Goal: Task Accomplishment & Management: Use online tool/utility

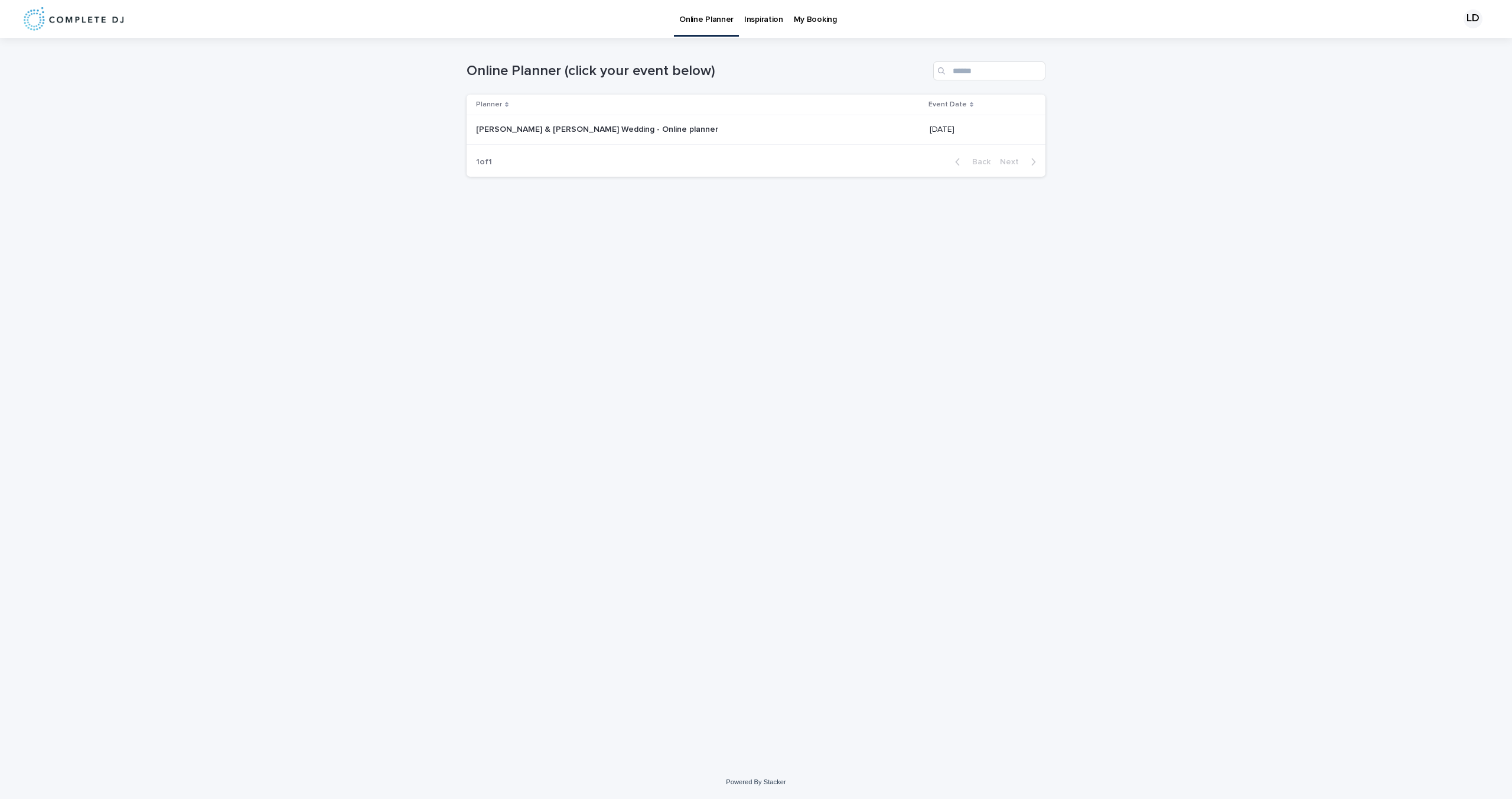
click at [741, 133] on p at bounding box center [623, 130] width 295 height 10
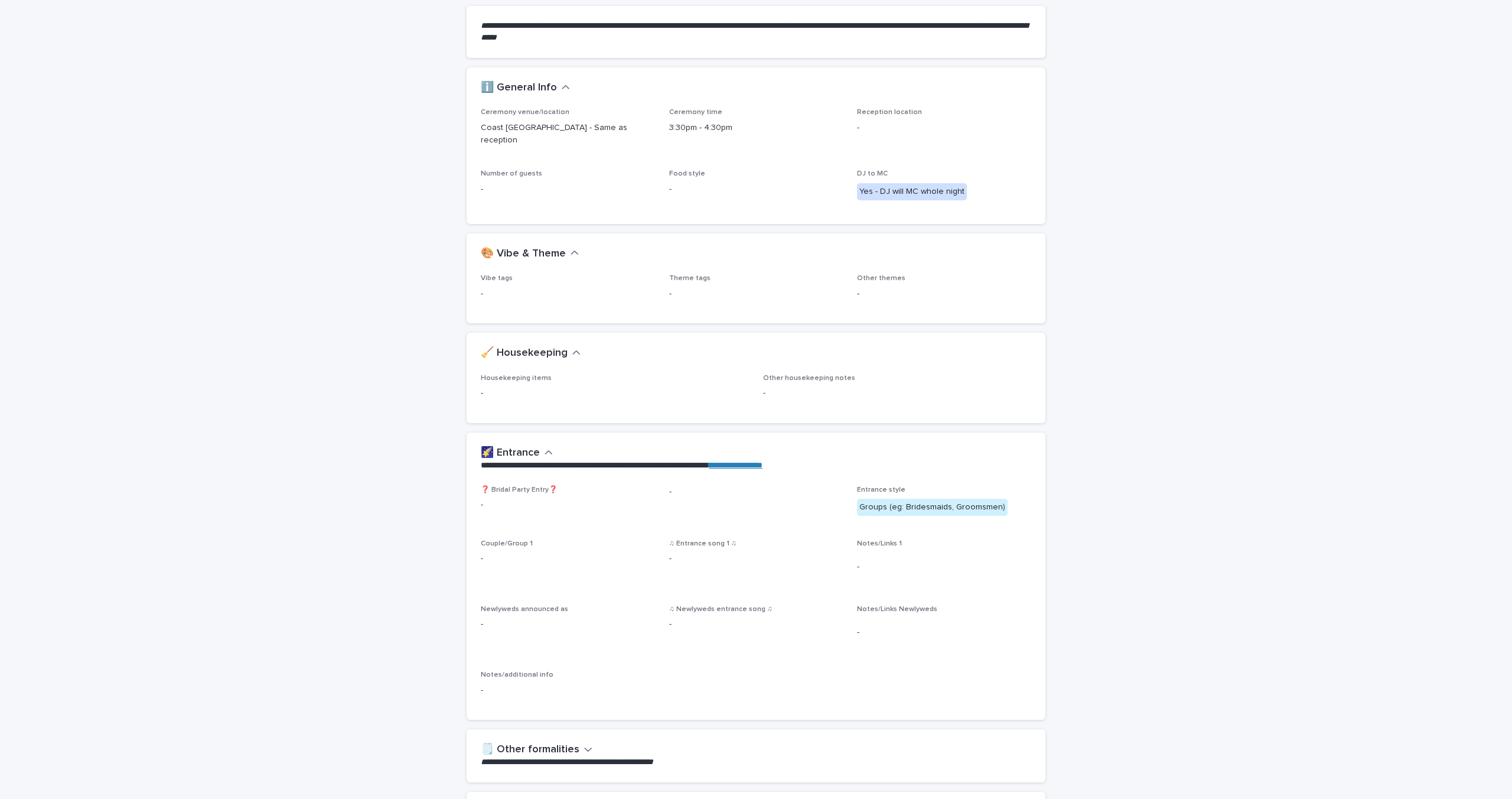
scroll to position [118, 0]
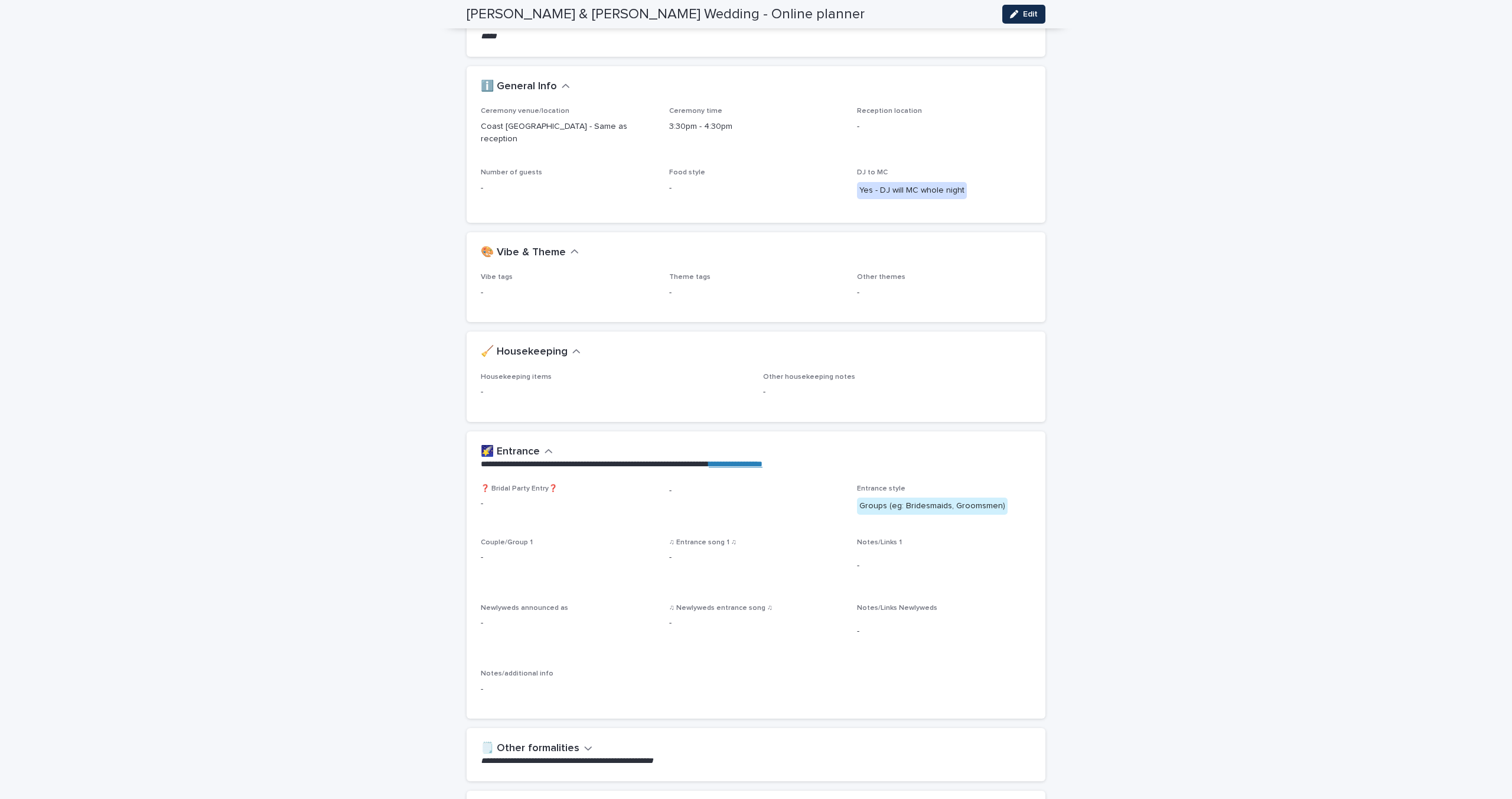
click at [571, 247] on icon "button" at bounding box center [575, 252] width 8 height 11
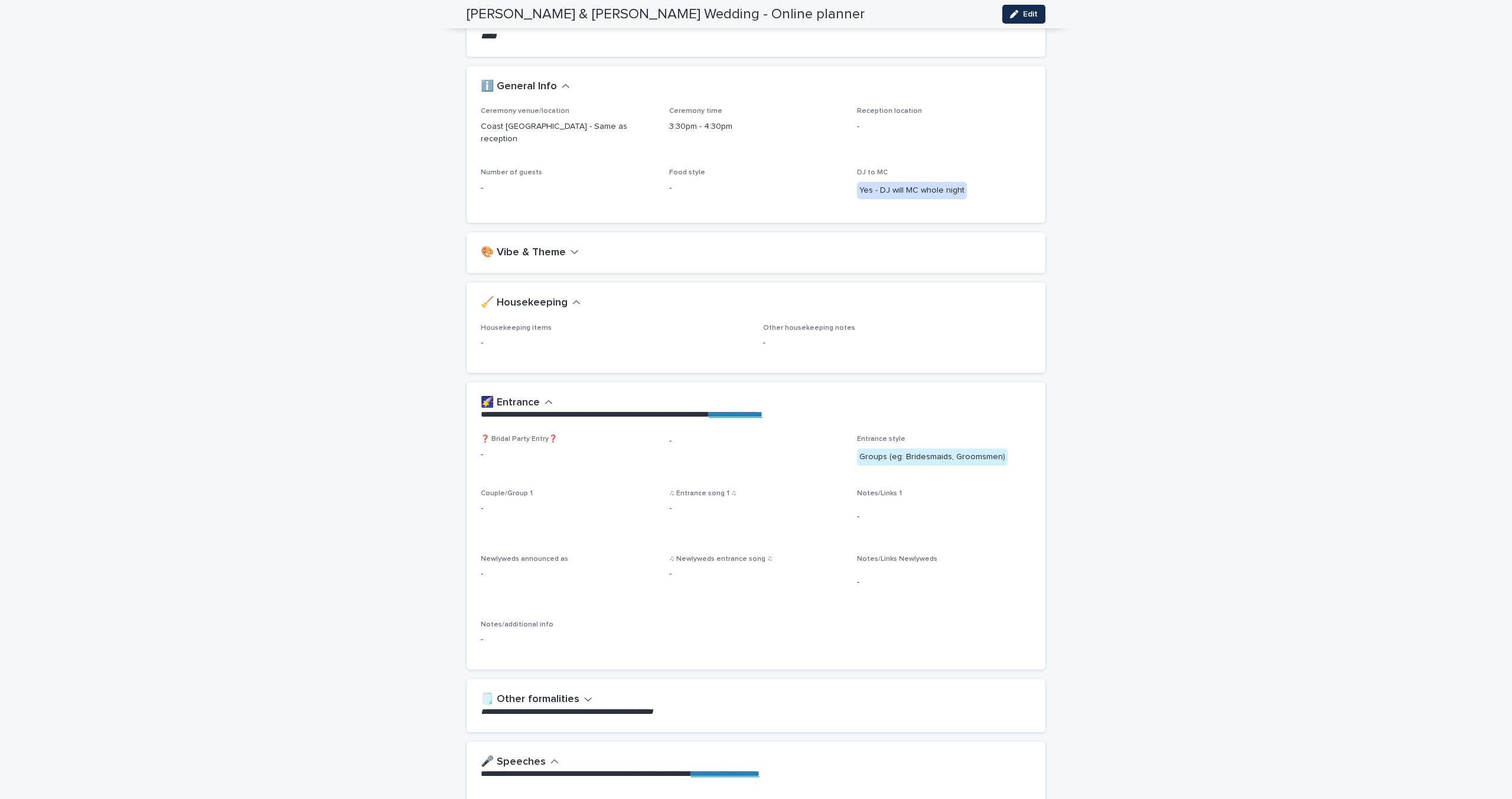
click at [571, 247] on icon "button" at bounding box center [575, 252] width 8 height 11
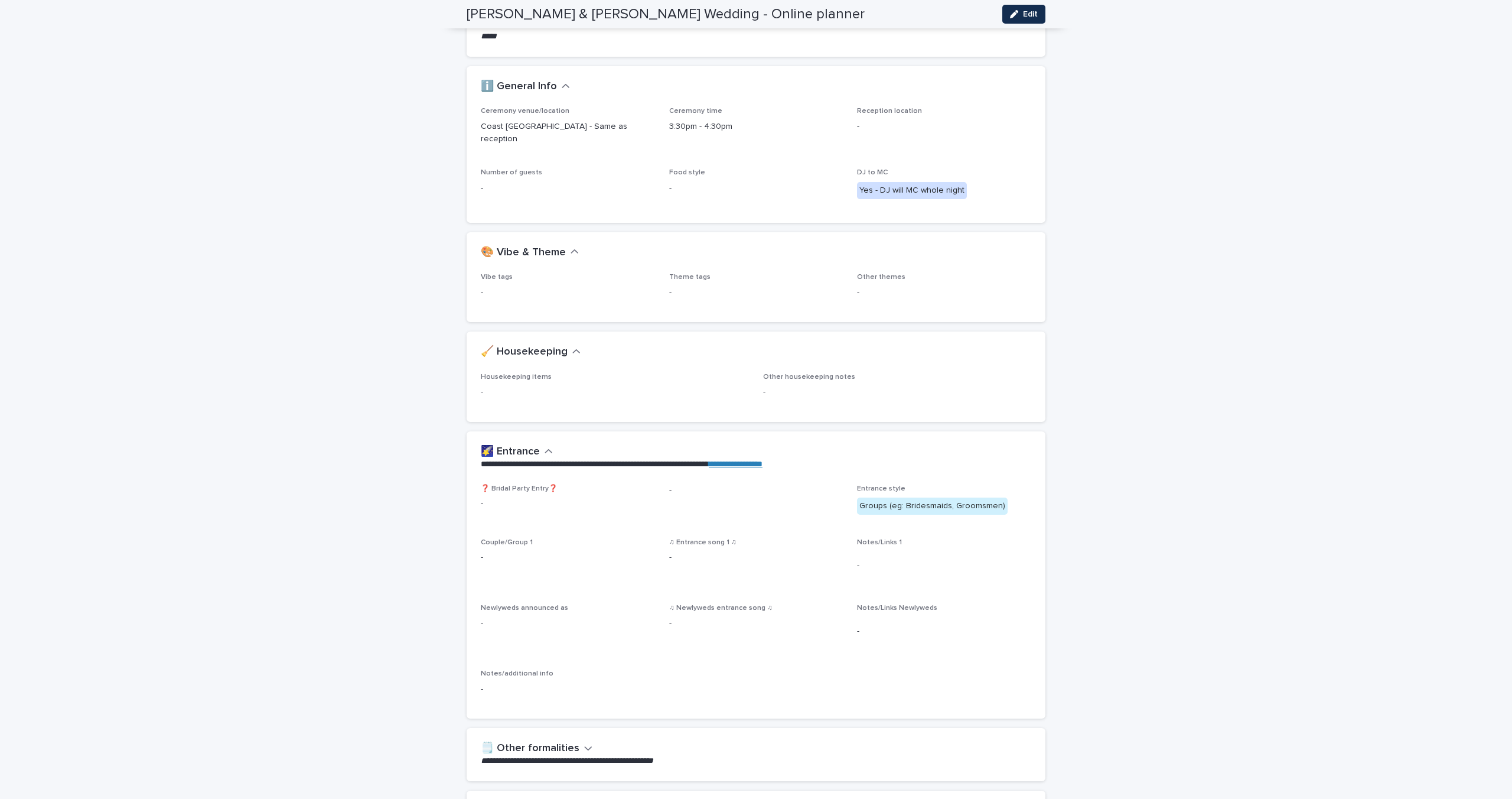
click at [494, 273] on span "Vibe tags" at bounding box center [497, 277] width 32 height 7
click at [481, 286] on p "-" at bounding box center [568, 293] width 174 height 12
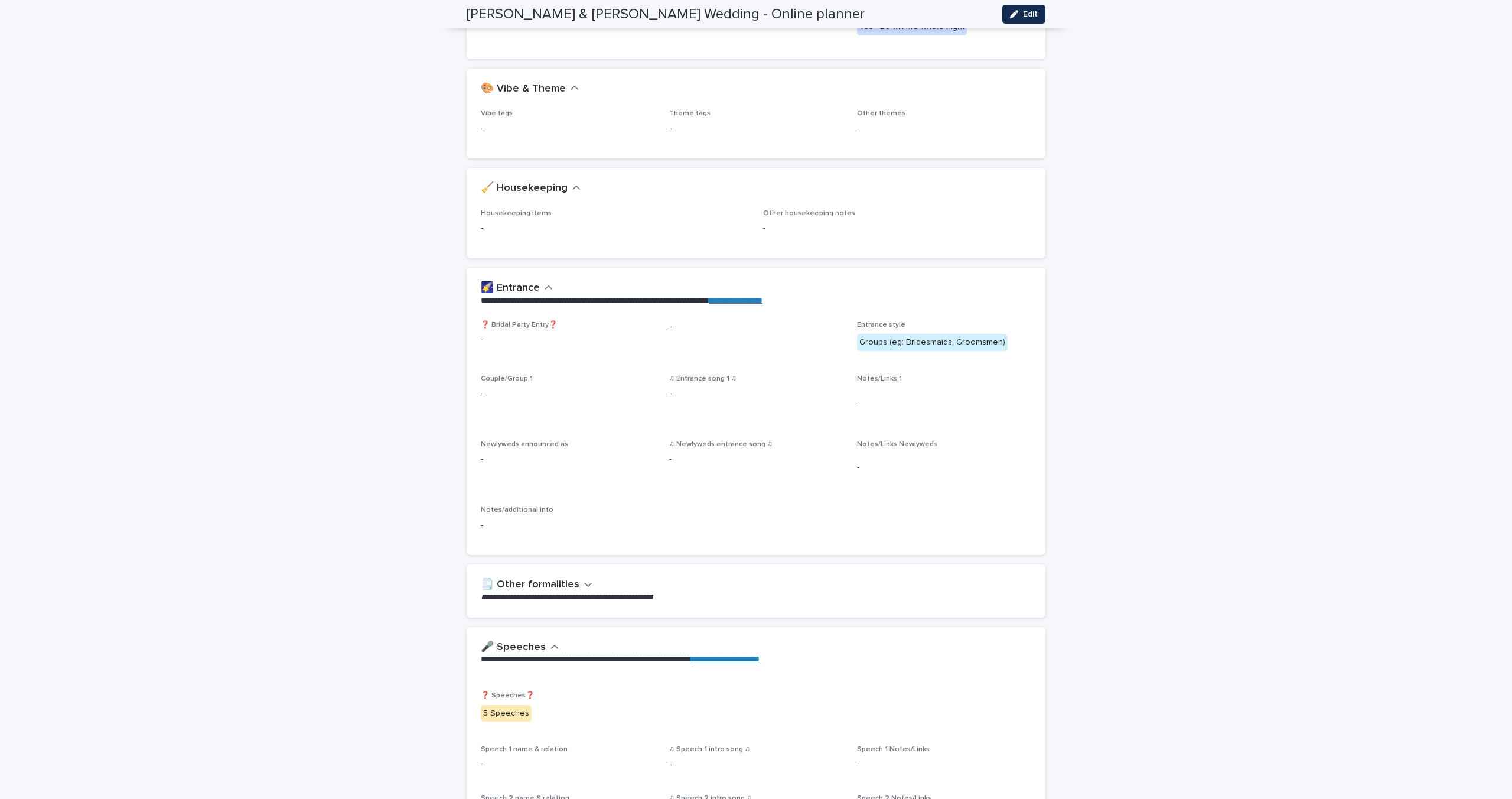
scroll to position [0, 0]
